Goal: Navigation & Orientation: Find specific page/section

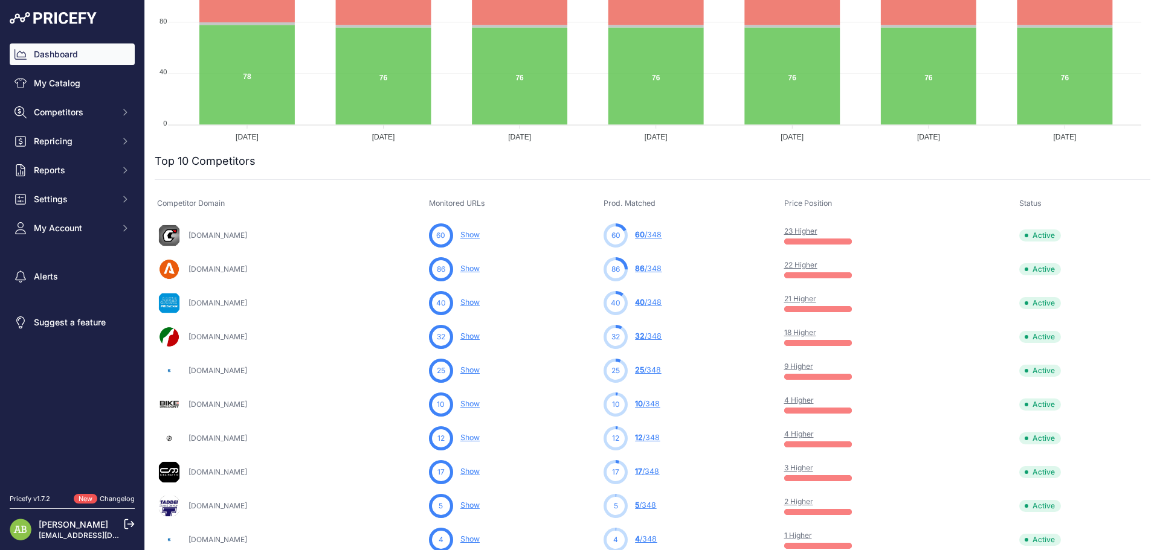
scroll to position [384, 0]
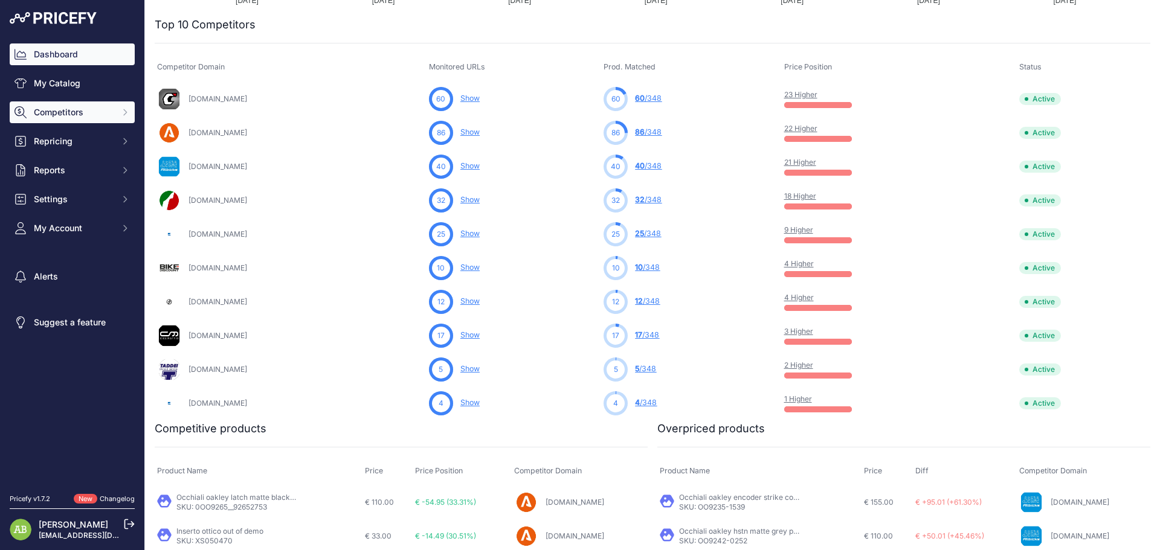
click at [95, 119] on button "Competitors" at bounding box center [72, 112] width 125 height 22
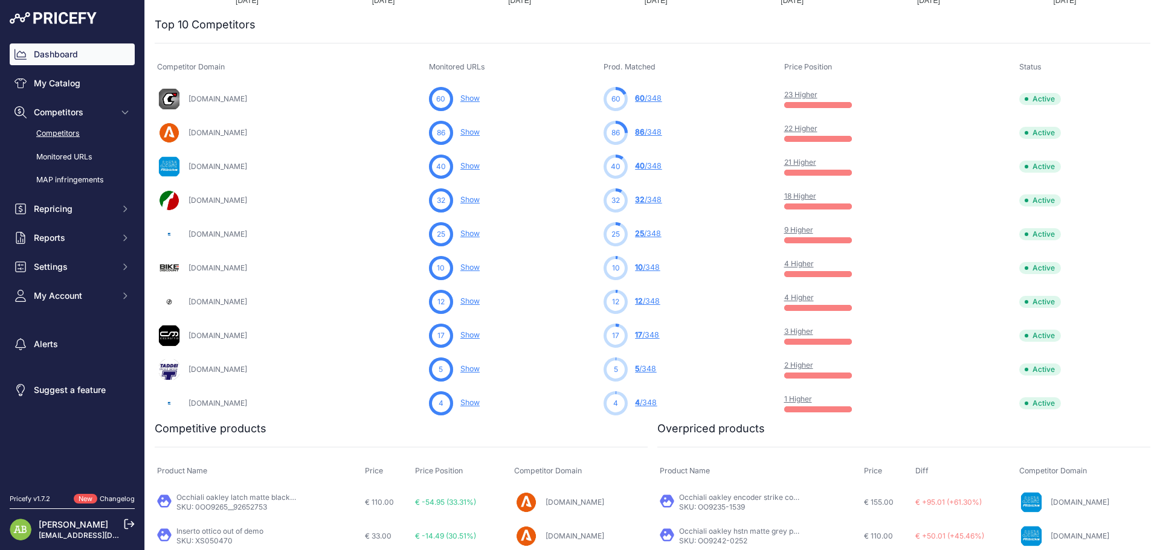
click at [104, 133] on link "Competitors" at bounding box center [72, 133] width 125 height 21
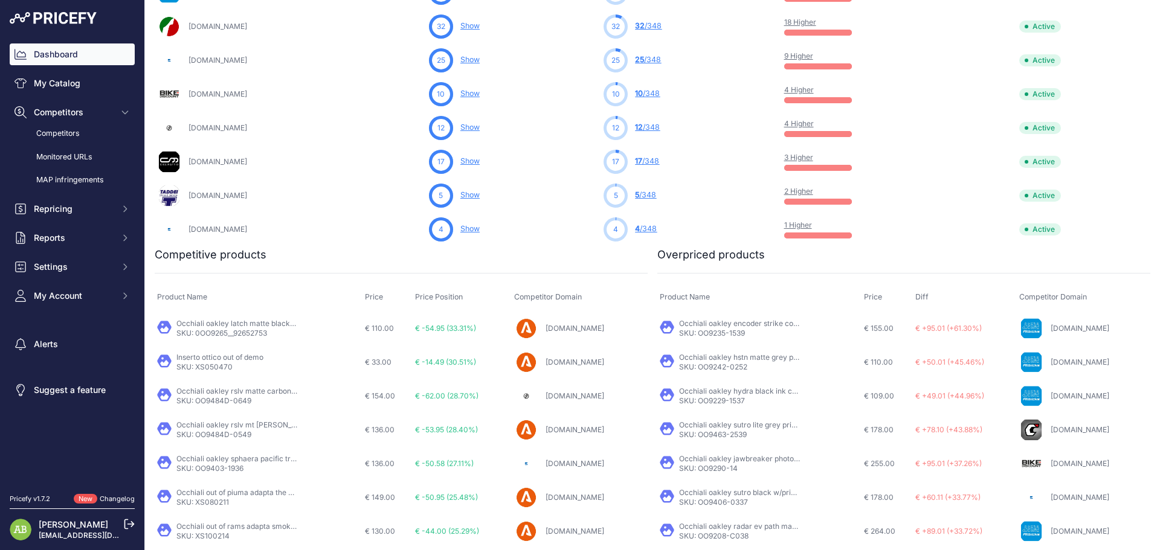
scroll to position [562, 0]
